Goal: Browse casually

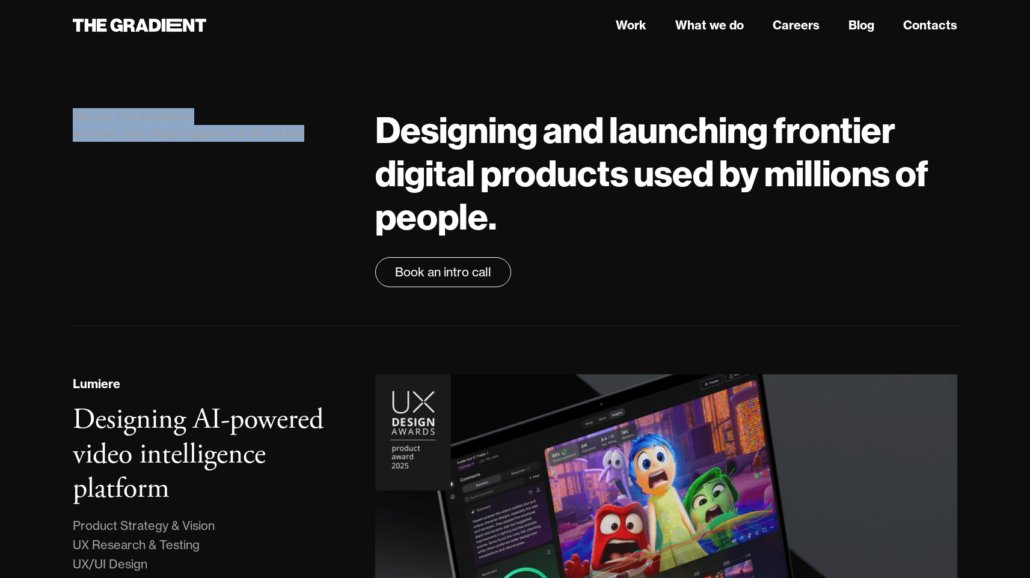
drag, startPoint x: 74, startPoint y: 109, endPoint x: 342, endPoint y: 141, distance: 270.0
click at [342, 141] on div "We are The Gradient, a human-first design agency for the AI era" at bounding box center [212, 125] width 279 height 34
copy div "We are The Gradient, a human-first design agency for the AI era"
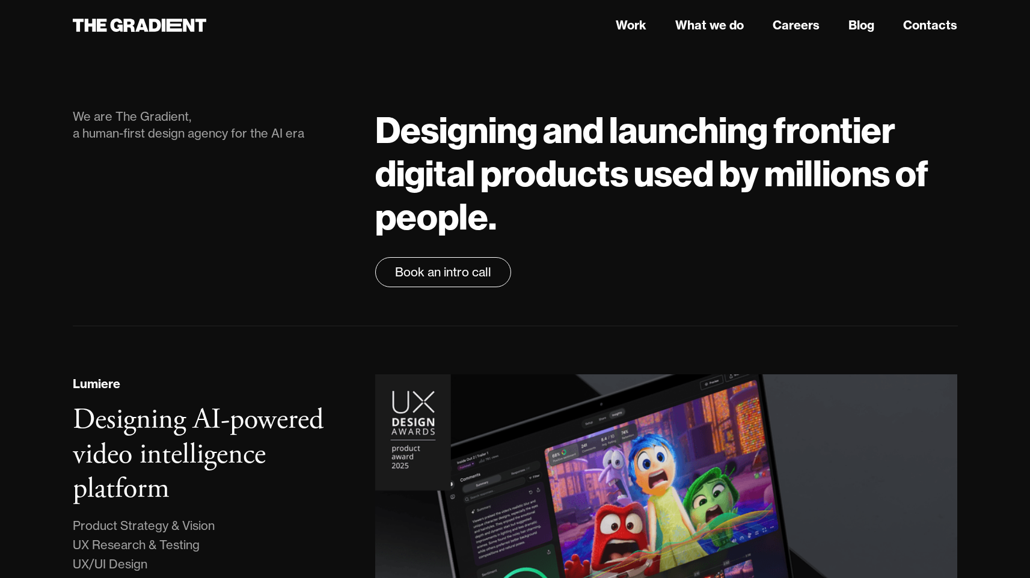
click at [219, 151] on div "We are The Gradient, a human-first design agency for the AI era" at bounding box center [212, 197] width 303 height 179
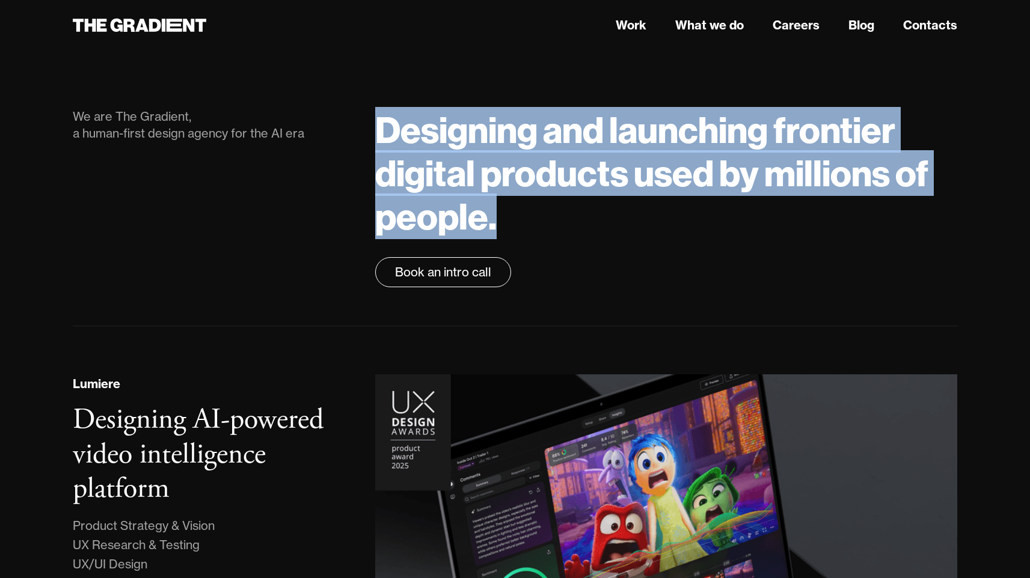
drag, startPoint x: 423, startPoint y: 169, endPoint x: 518, endPoint y: 228, distance: 111.8
click at [518, 228] on h1 "Designing and launching frontier digital products used by millions of people." at bounding box center [666, 173] width 582 height 130
copy h1 "Designing and launching frontier digital products used by millions of people."
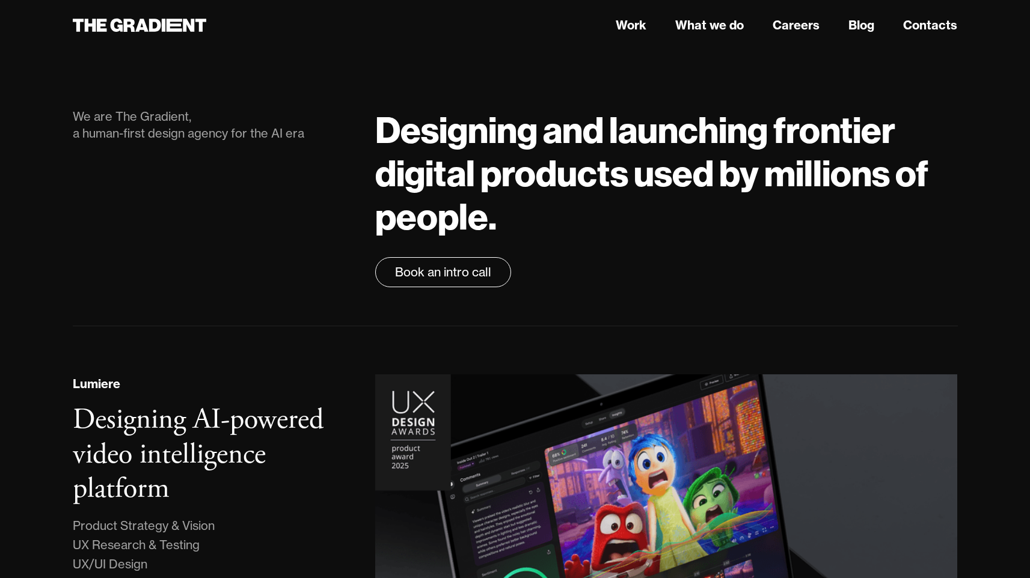
click at [625, 251] on div "Designing and launching frontier digital products used by millions of people. B…" at bounding box center [666, 197] width 606 height 179
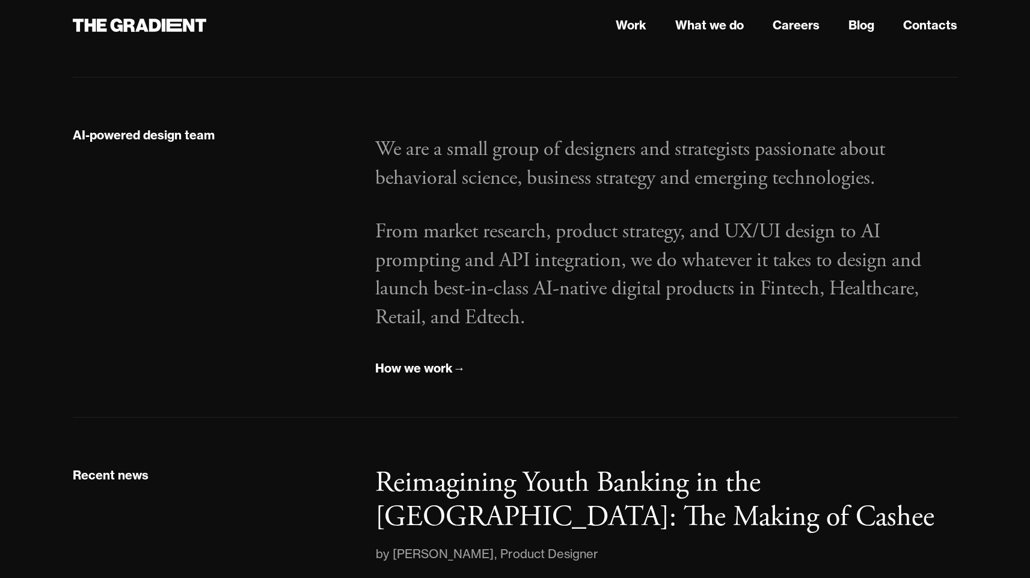
scroll to position [1363, 0]
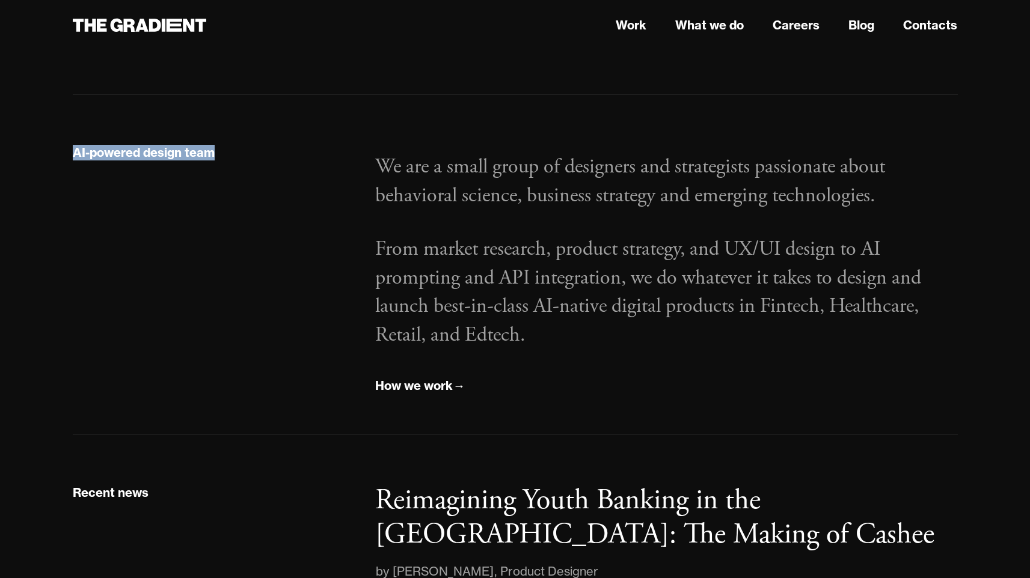
drag, startPoint x: 72, startPoint y: 153, endPoint x: 249, endPoint y: 179, distance: 178.7
click at [249, 179] on div "AI-powered design team" at bounding box center [212, 269] width 303 height 253
copy div "AI-powered design team"
click at [431, 196] on p "We are a small group of designers and strategists passionate about behavioral s…" at bounding box center [666, 181] width 582 height 57
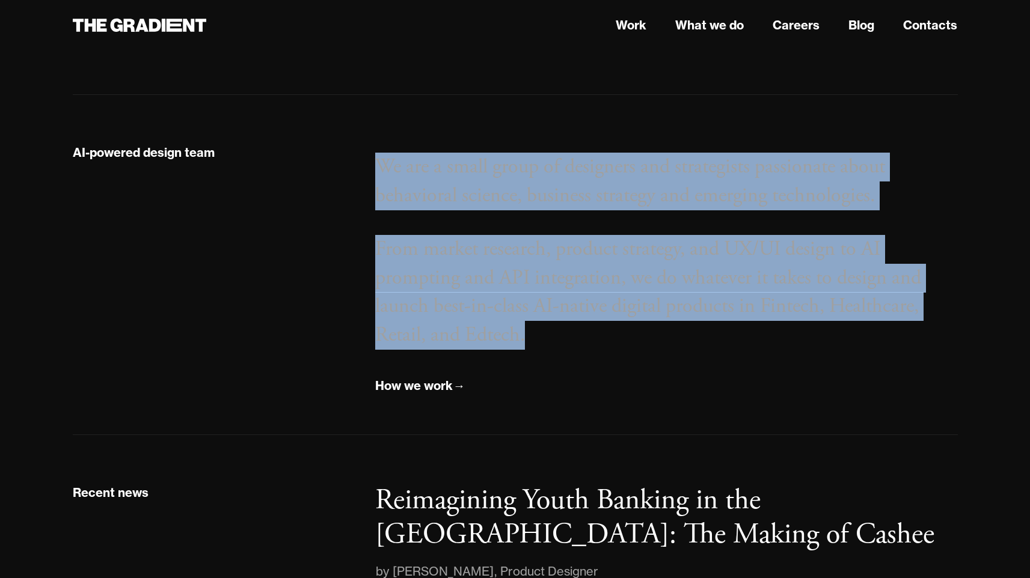
drag, startPoint x: 381, startPoint y: 158, endPoint x: 543, endPoint y: 339, distance: 243.6
click at [543, 339] on div "We are a small group of designers and strategists passionate about behavioral s…" at bounding box center [666, 269] width 606 height 253
copy div "We are a small group of designers and strategists passionate about behavioral s…"
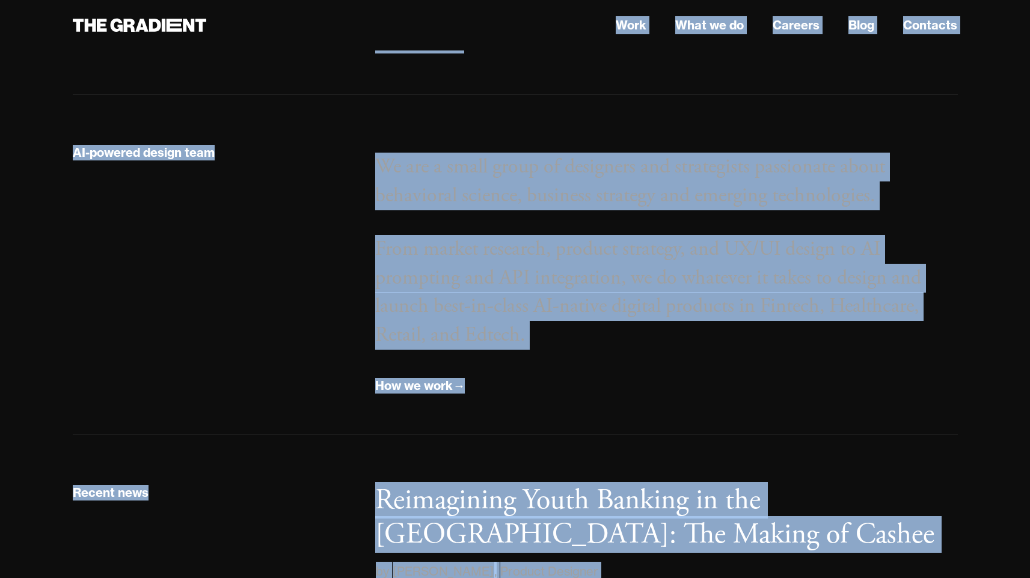
click at [401, 185] on p "We are a small group of designers and strategists passionate about behavioral s…" at bounding box center [666, 181] width 582 height 57
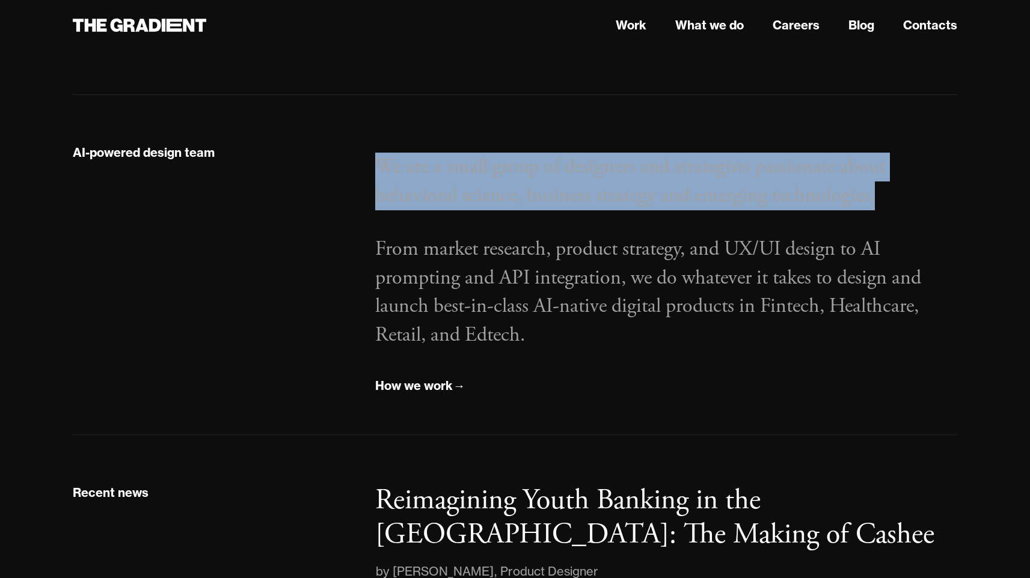
drag, startPoint x: 380, startPoint y: 161, endPoint x: 946, endPoint y: 195, distance: 566.9
click at [946, 195] on p "We are a small group of designers and strategists passionate about behavioral s…" at bounding box center [666, 181] width 582 height 57
copy p "We are a small group of designers and strategists passionate about behavioral s…"
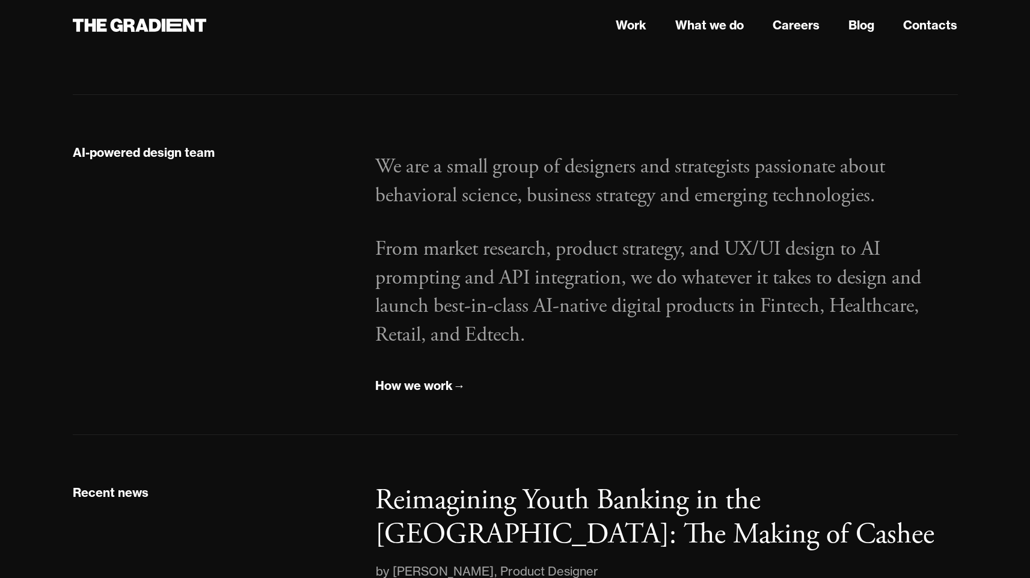
click at [378, 248] on p "From market research, product strategy, and UX/UI design to AI prompting and AP…" at bounding box center [666, 292] width 582 height 114
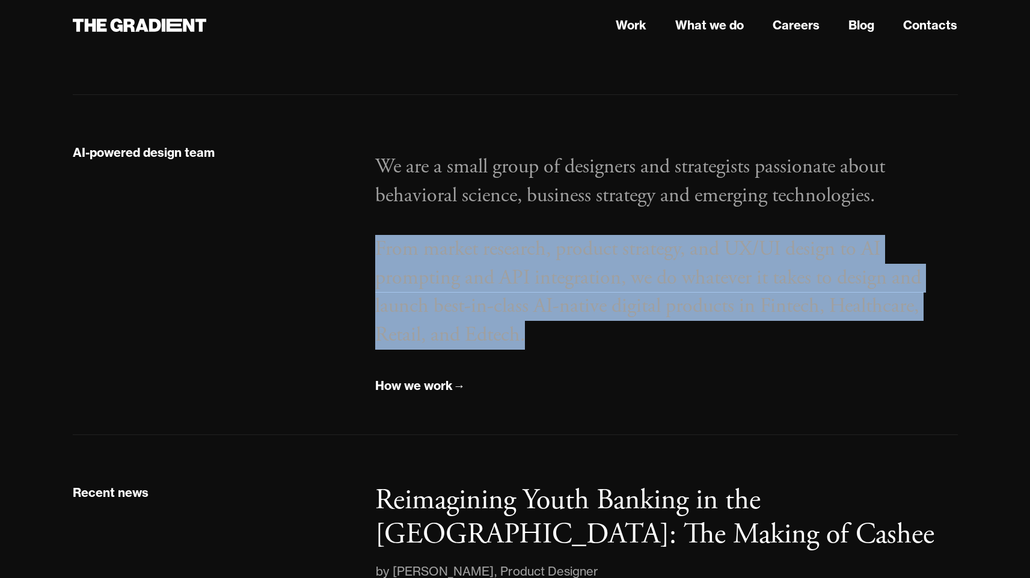
drag, startPoint x: 442, startPoint y: 288, endPoint x: 536, endPoint y: 357, distance: 117.0
click at [536, 357] on div "We are a small group of designers and strategists passionate about behavioral s…" at bounding box center [666, 269] width 606 height 253
copy p "From market research, product strategy, and UX/UI design to AI prompting and AP…"
